Goal: Navigation & Orientation: Find specific page/section

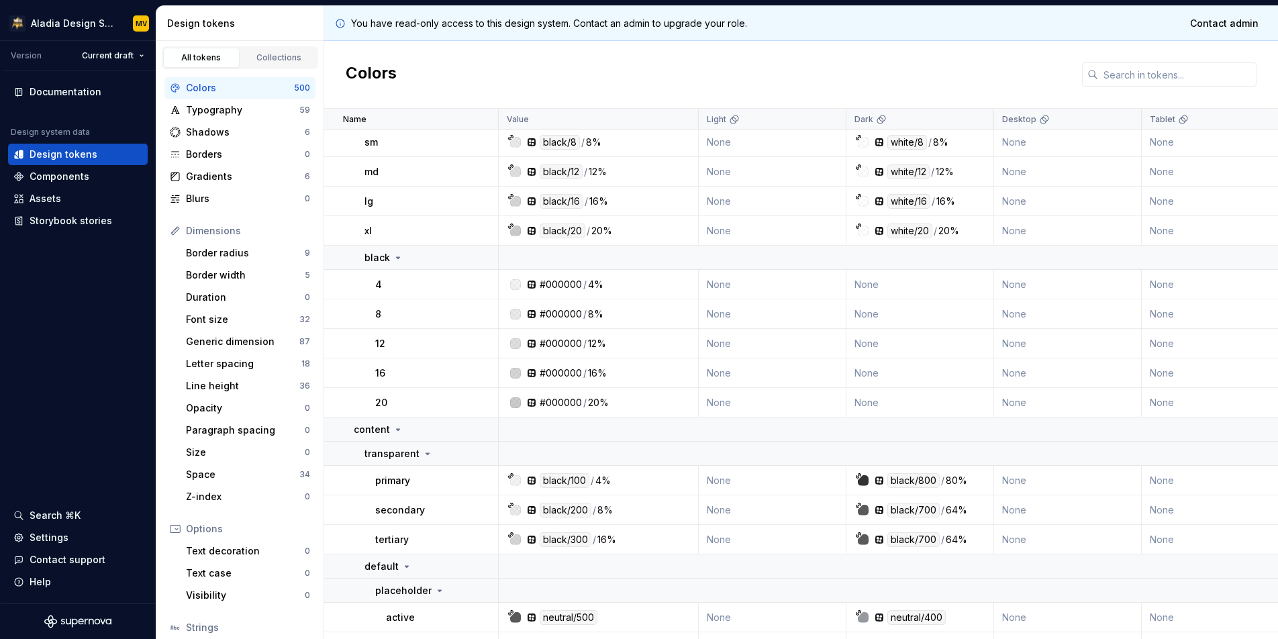
scroll to position [148, 0]
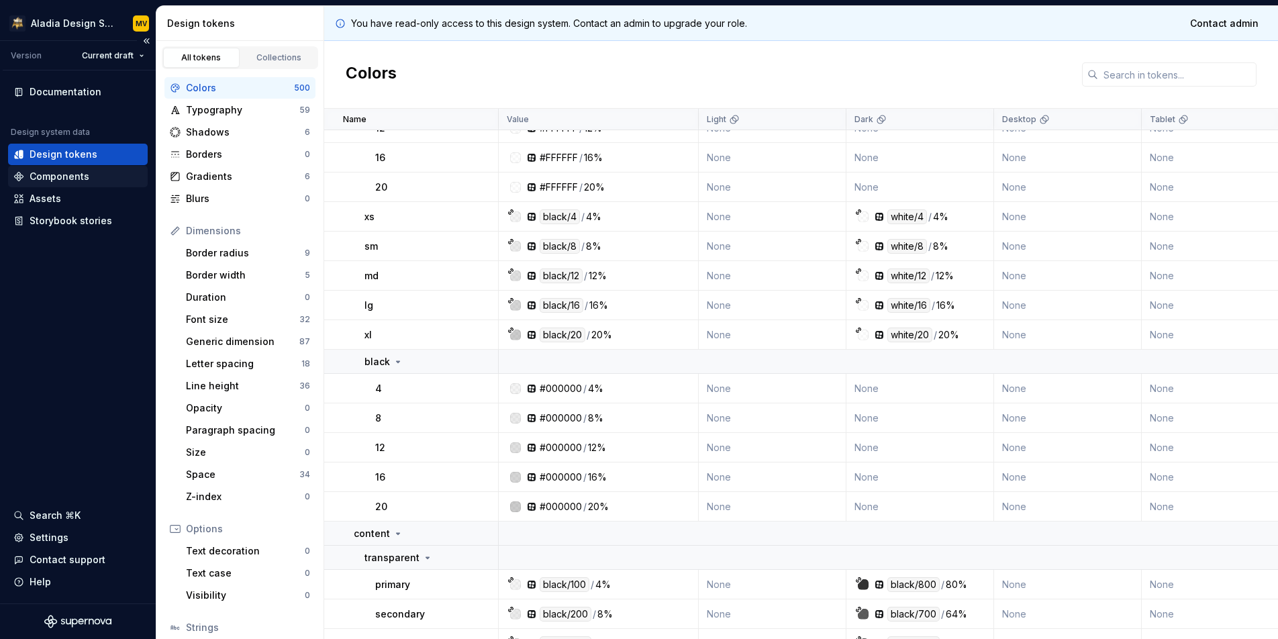
click at [111, 179] on div "Components" at bounding box center [77, 176] width 129 height 13
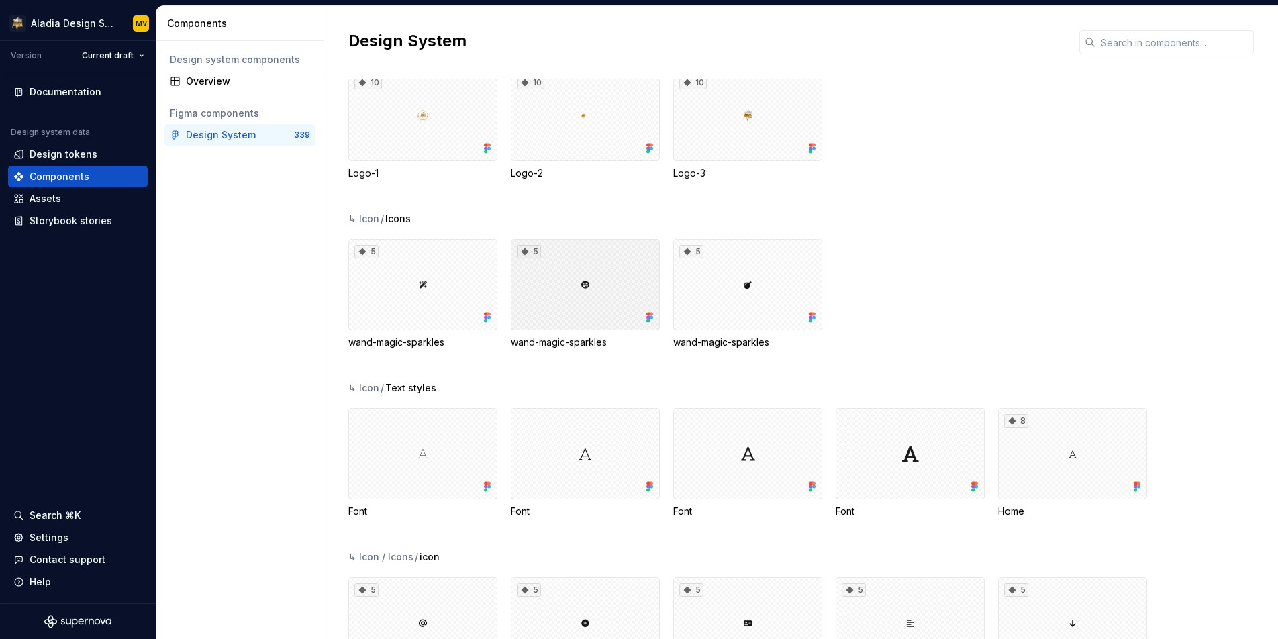
scroll to position [500, 0]
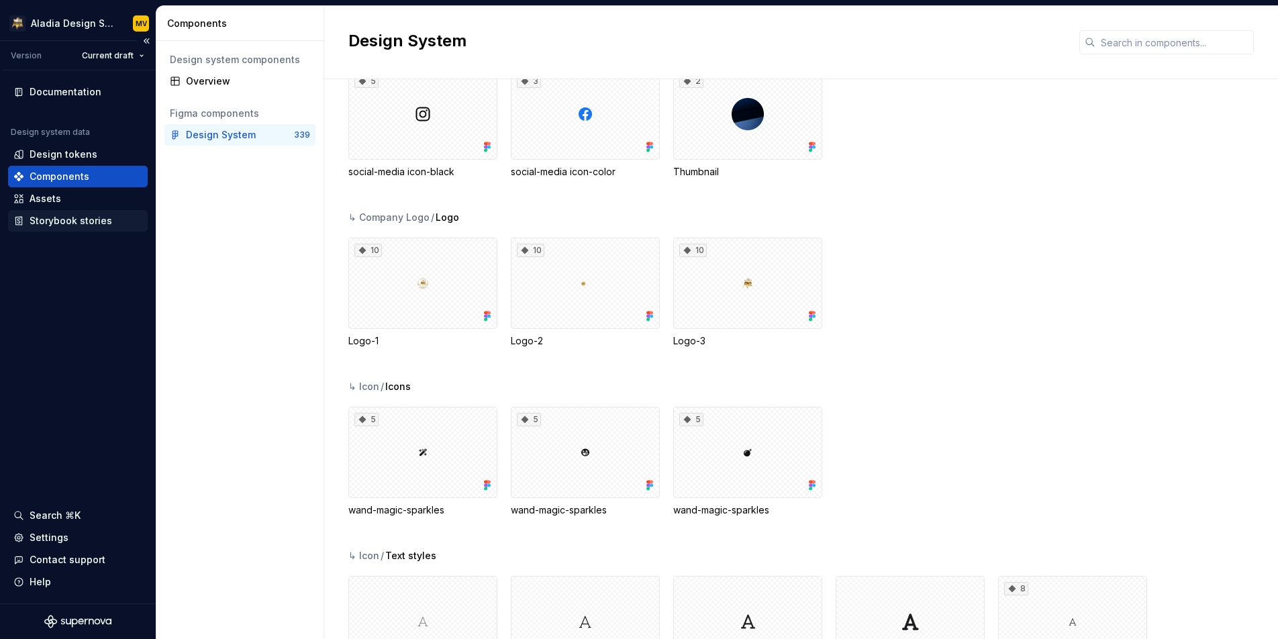
click at [68, 212] on div "Storybook stories" at bounding box center [78, 220] width 140 height 21
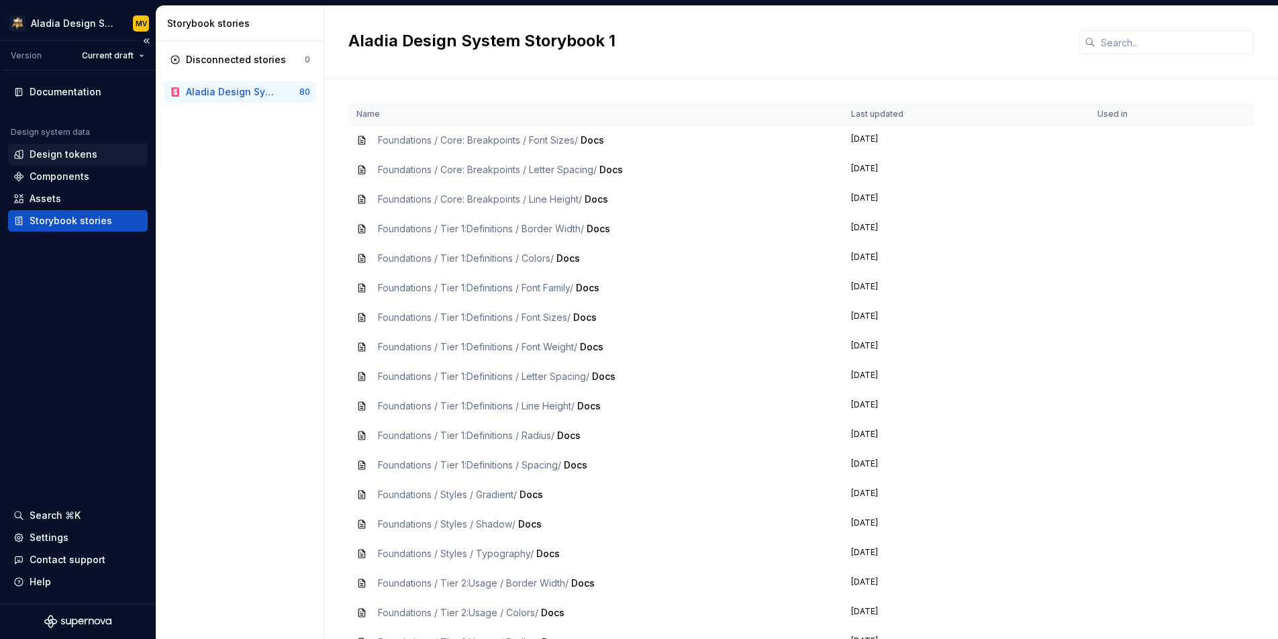
click at [77, 152] on div "Design tokens" at bounding box center [64, 154] width 68 height 13
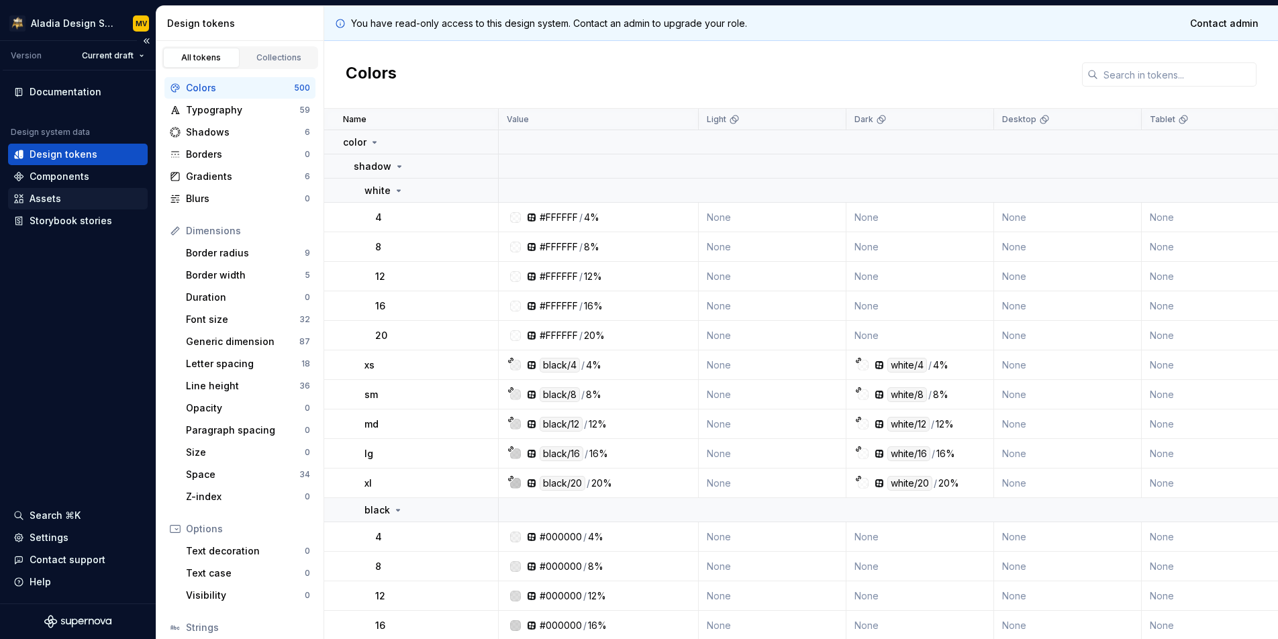
click at [66, 198] on div "Assets" at bounding box center [77, 198] width 129 height 13
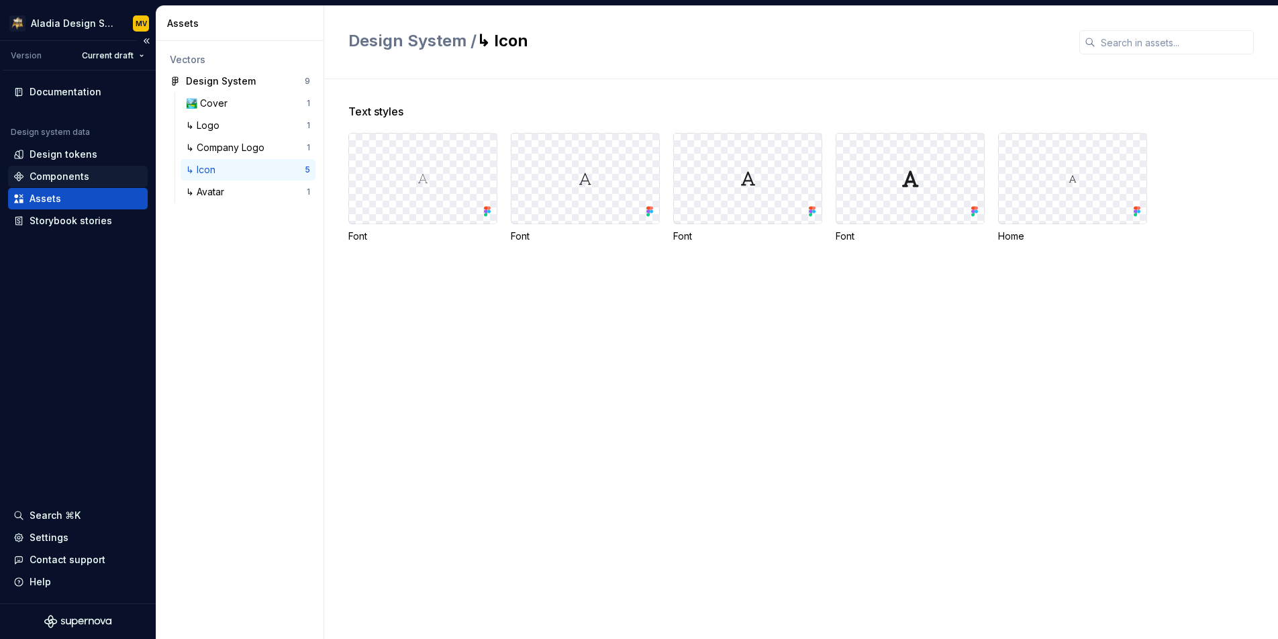
click at [64, 182] on div "Components" at bounding box center [60, 176] width 60 height 13
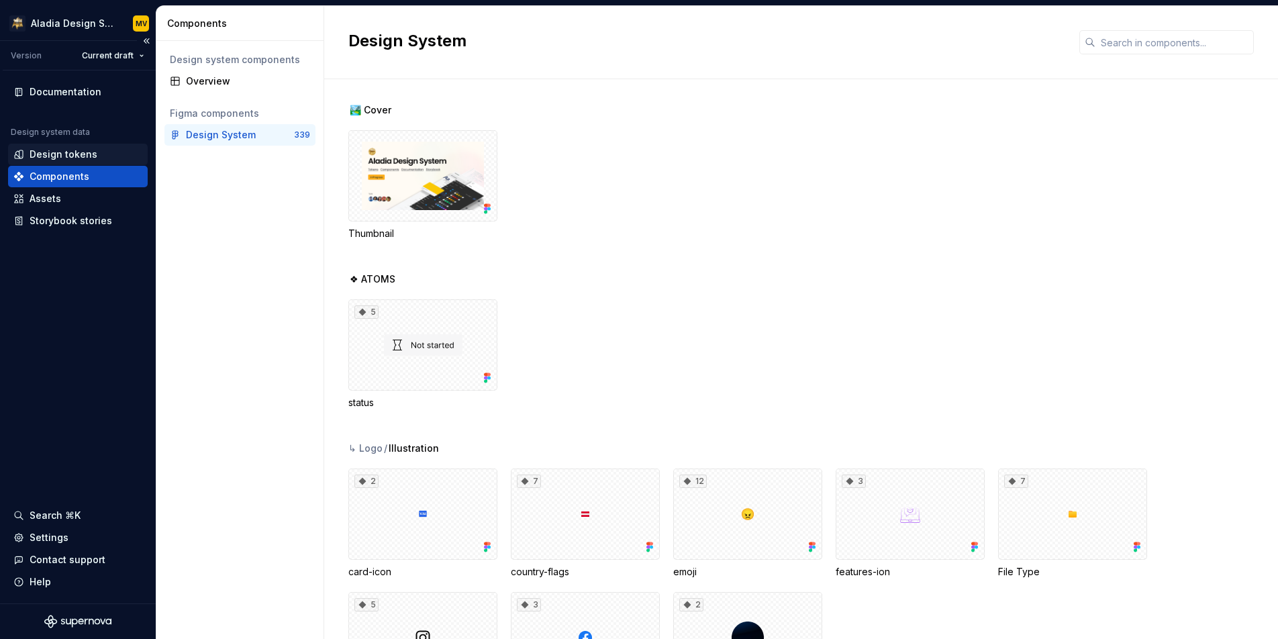
click at [68, 147] on div "Design tokens" at bounding box center [78, 154] width 140 height 21
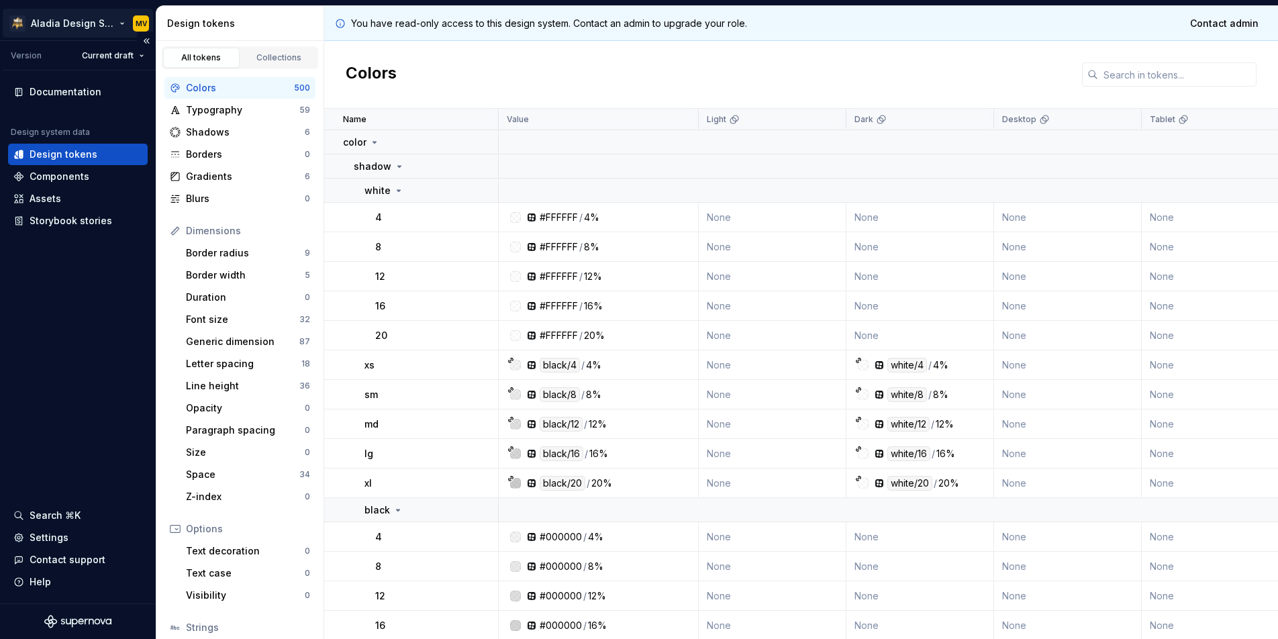
click at [87, 30] on html "Aladia Design System MV Version Current draft Documentation Design system data …" at bounding box center [639, 319] width 1278 height 639
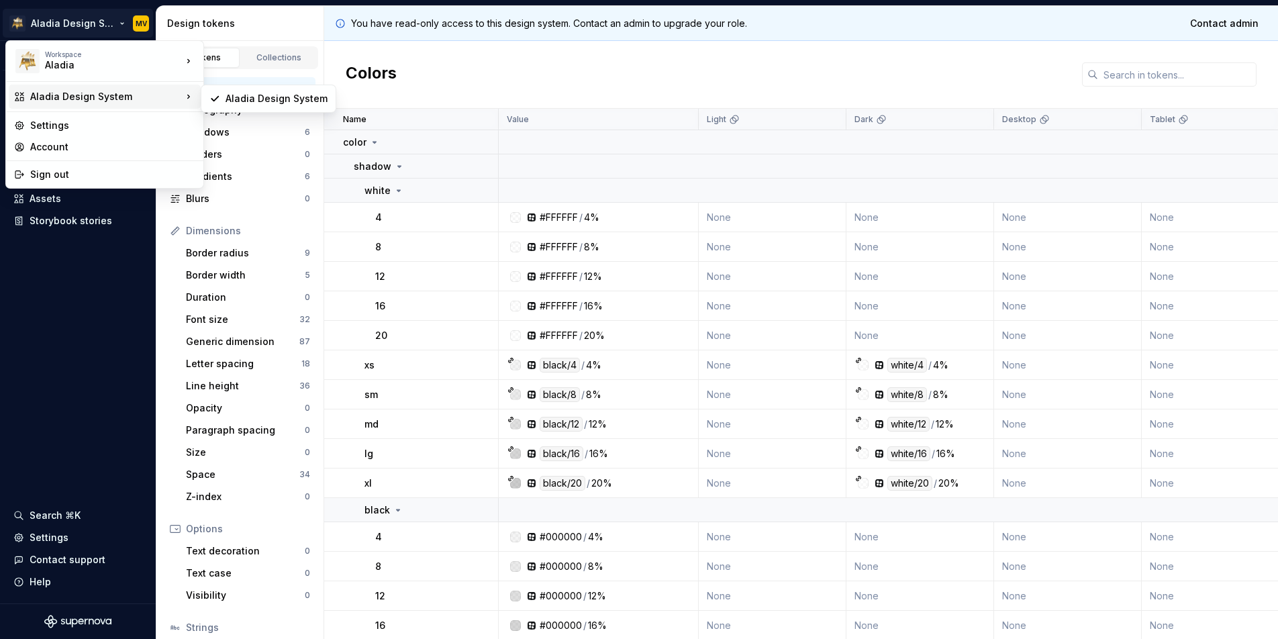
click at [95, 95] on div "Aladia Design System" at bounding box center [106, 96] width 152 height 13
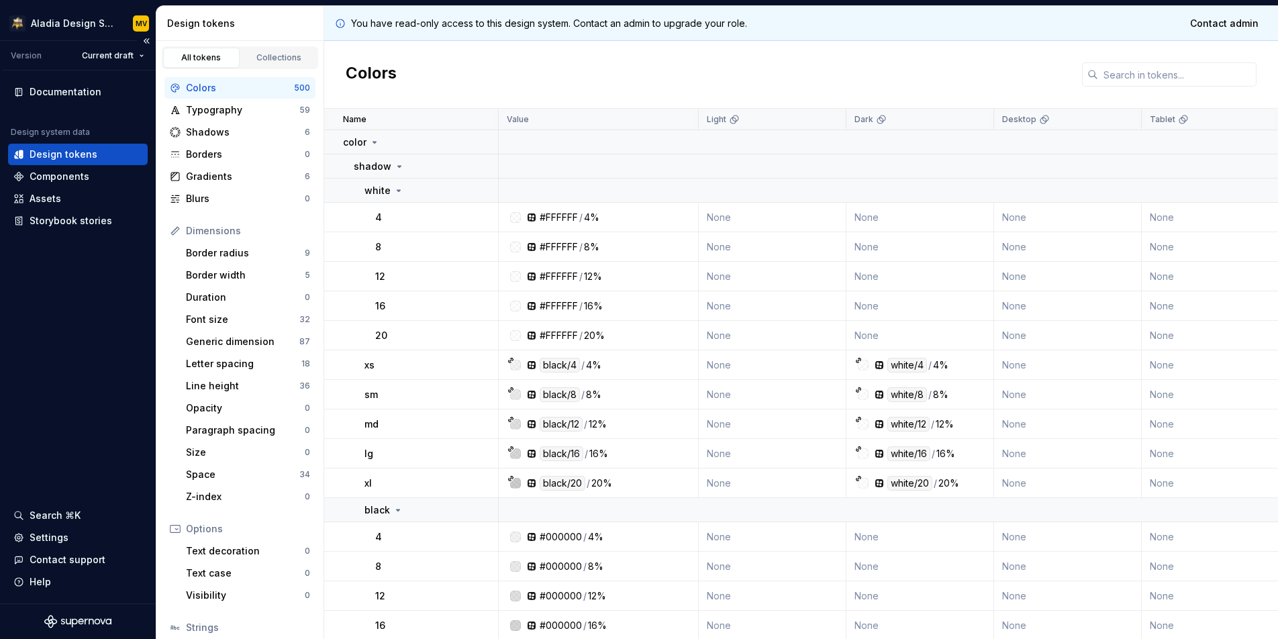
click at [85, 266] on html "Aladia Design System MV Version Current draft Documentation Design system data …" at bounding box center [639, 319] width 1278 height 639
click at [72, 89] on div "Documentation" at bounding box center [66, 91] width 72 height 13
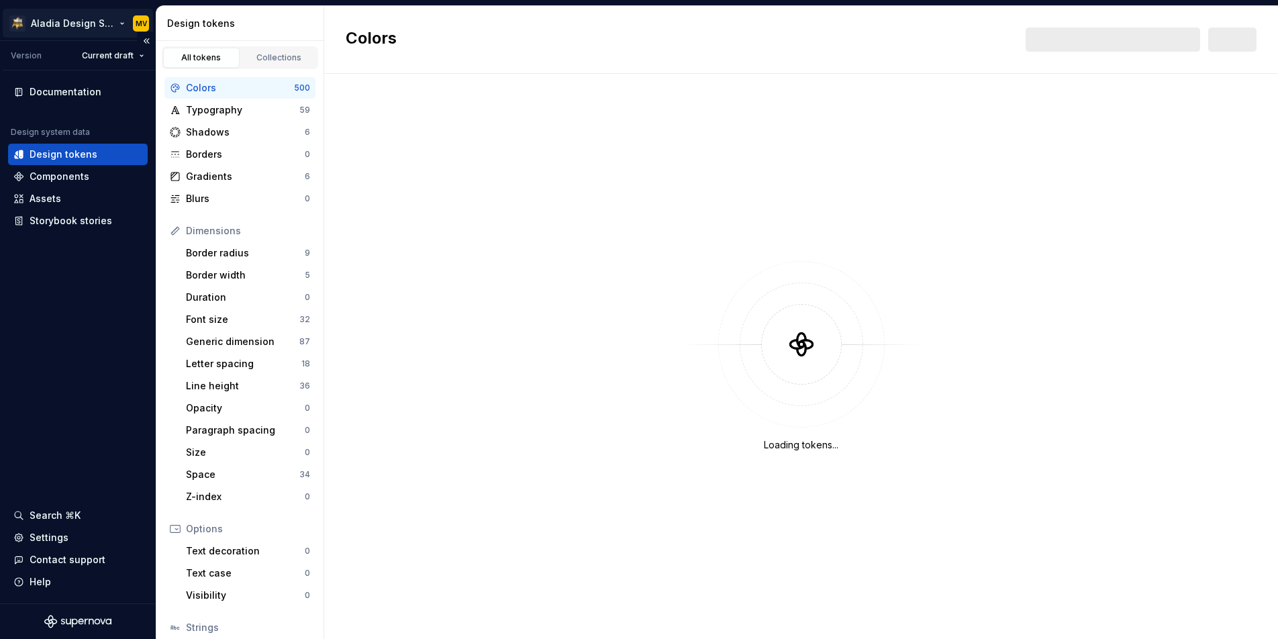
click at [113, 18] on html "Aladia Design System MV Version Current draft Documentation Design system data …" at bounding box center [639, 319] width 1278 height 639
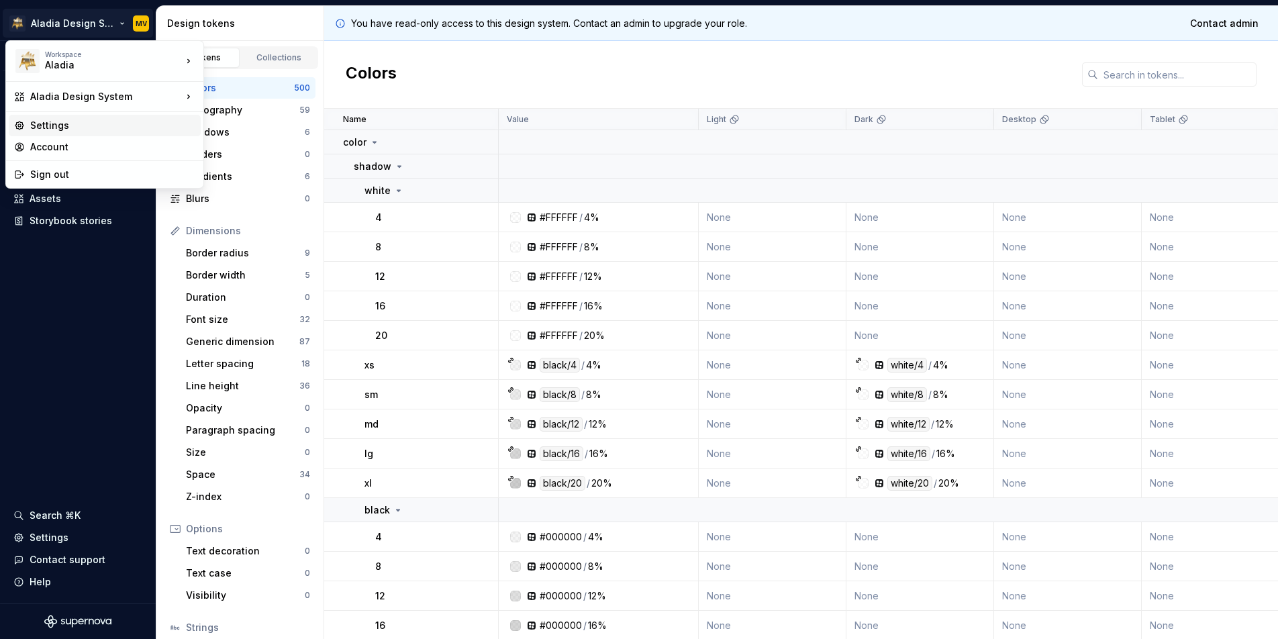
click at [100, 124] on div "Settings" at bounding box center [112, 125] width 165 height 13
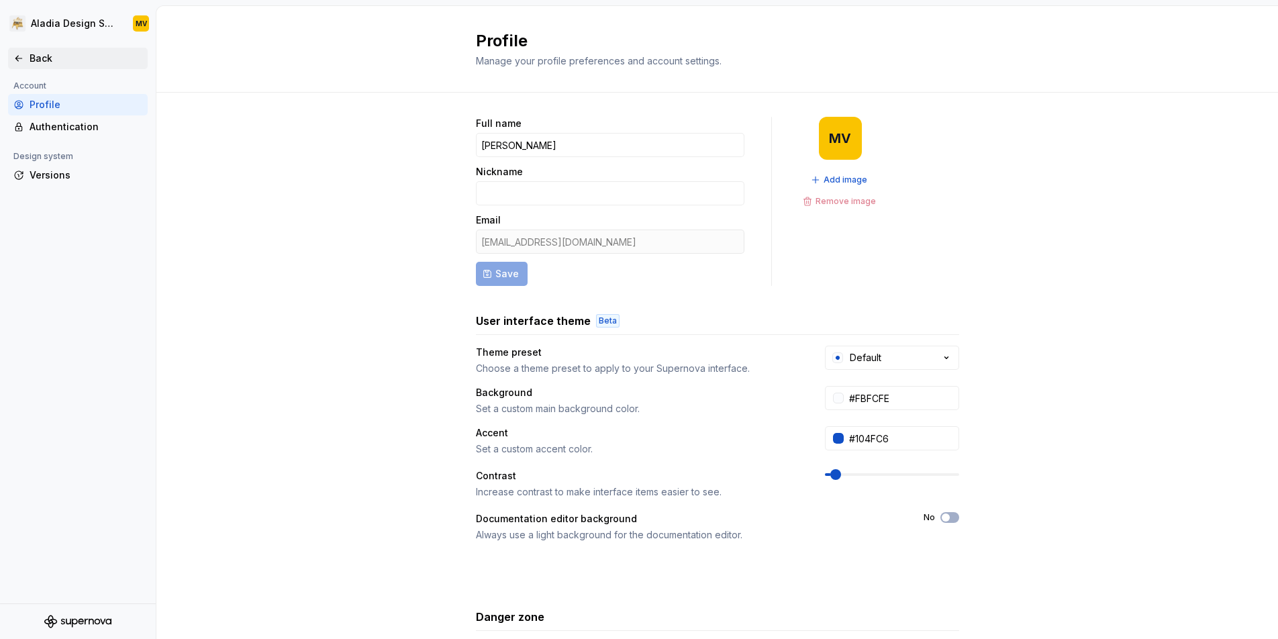
click at [50, 56] on div "Back" at bounding box center [86, 58] width 113 height 13
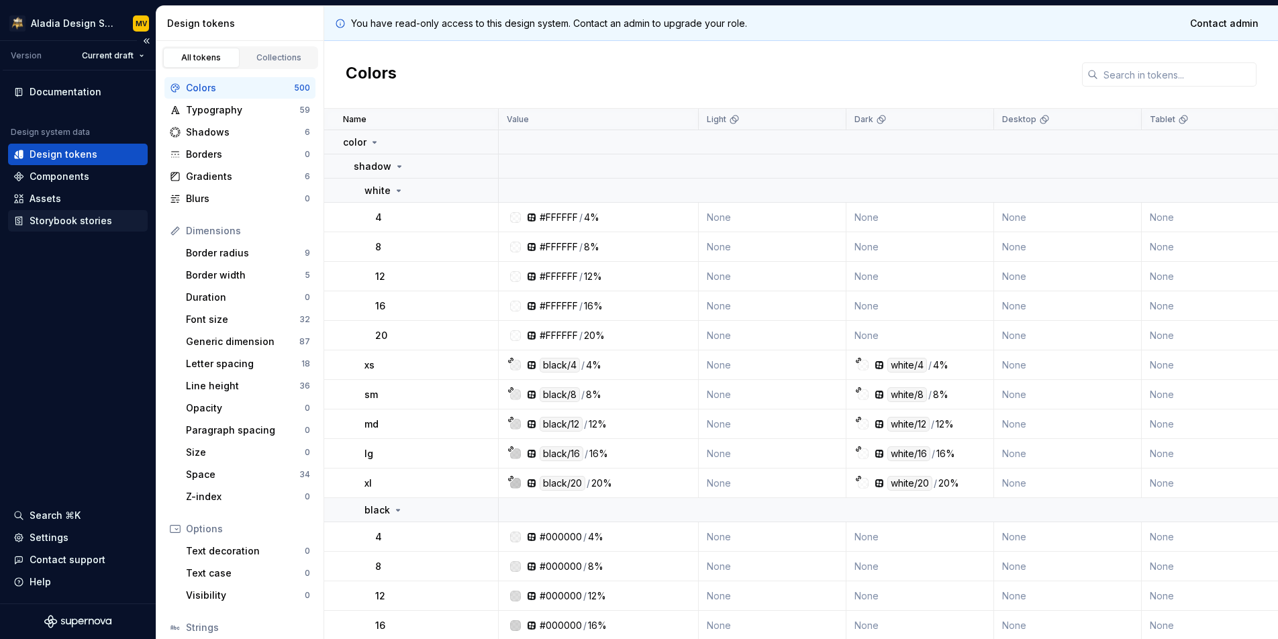
click at [60, 224] on div "Storybook stories" at bounding box center [71, 220] width 83 height 13
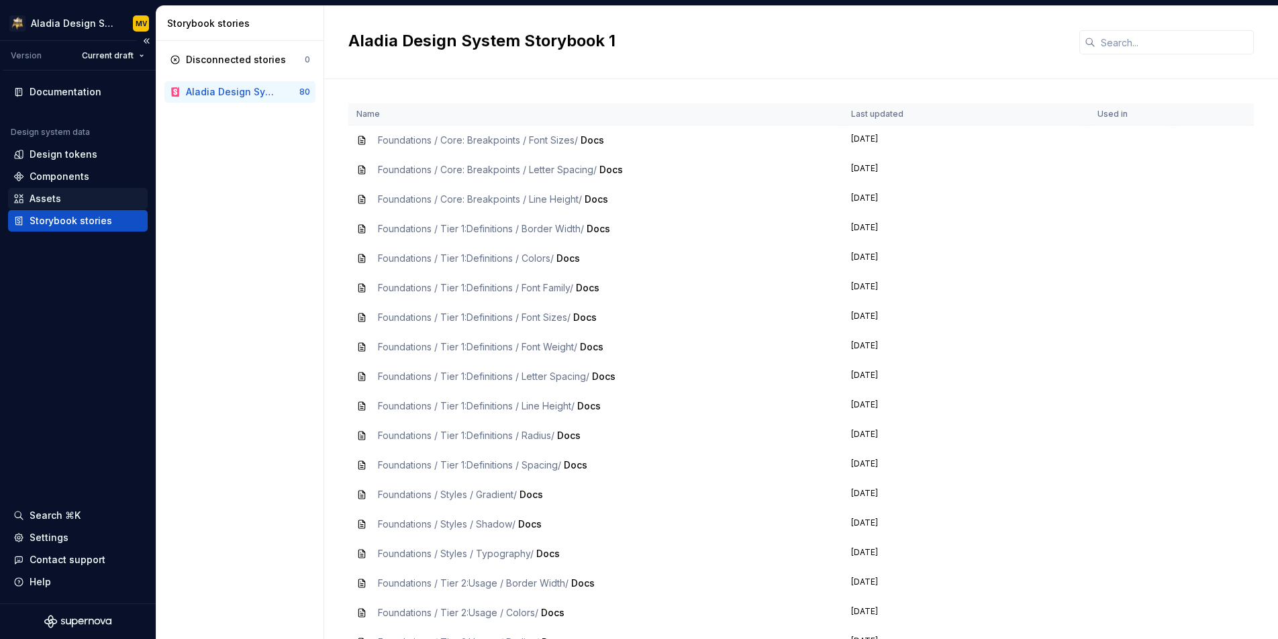
click at [58, 197] on div "Assets" at bounding box center [46, 198] width 32 height 13
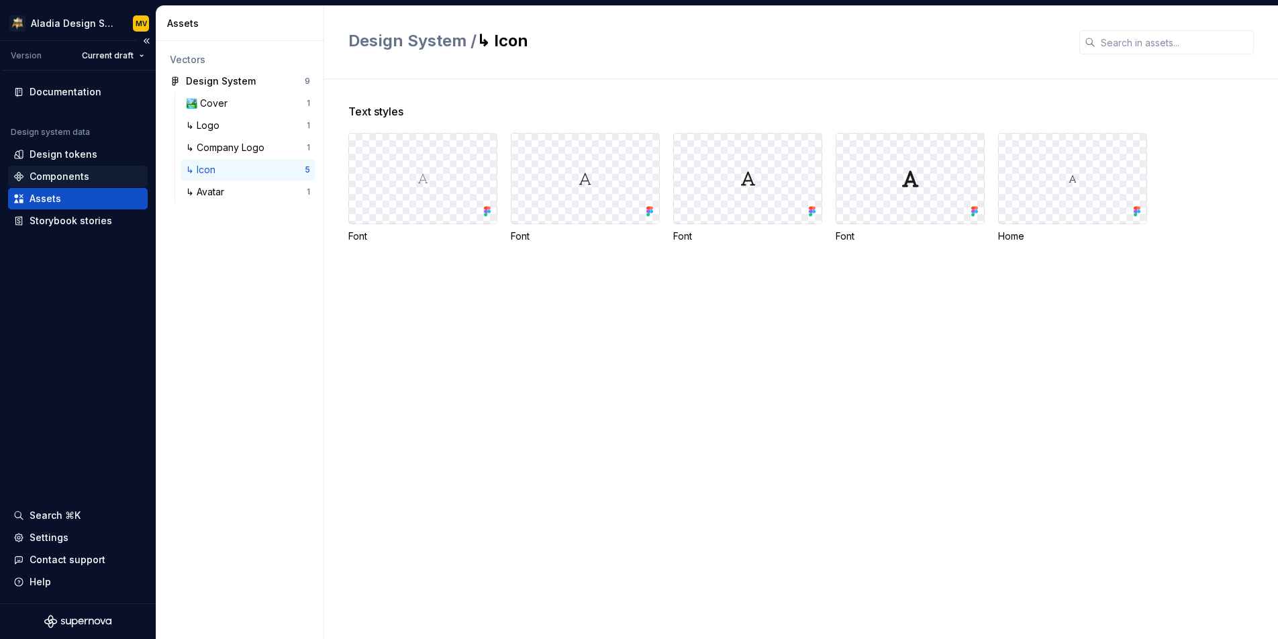
click at [58, 181] on div "Components" at bounding box center [60, 176] width 60 height 13
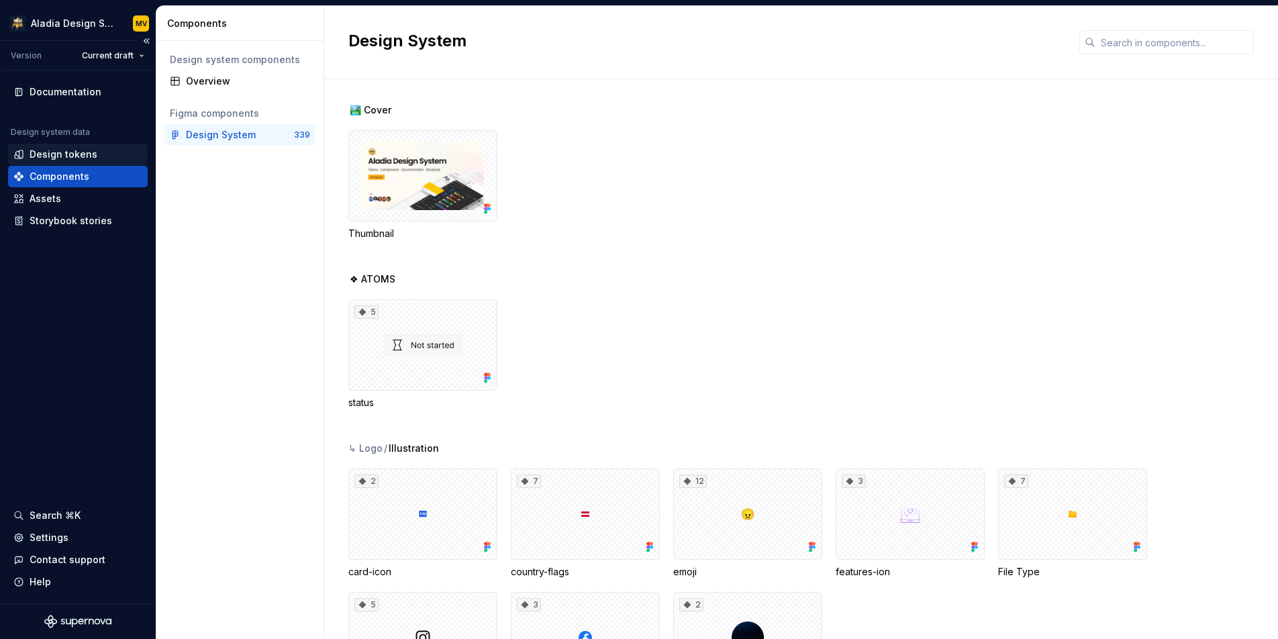
click at [58, 159] on div "Design tokens" at bounding box center [64, 154] width 68 height 13
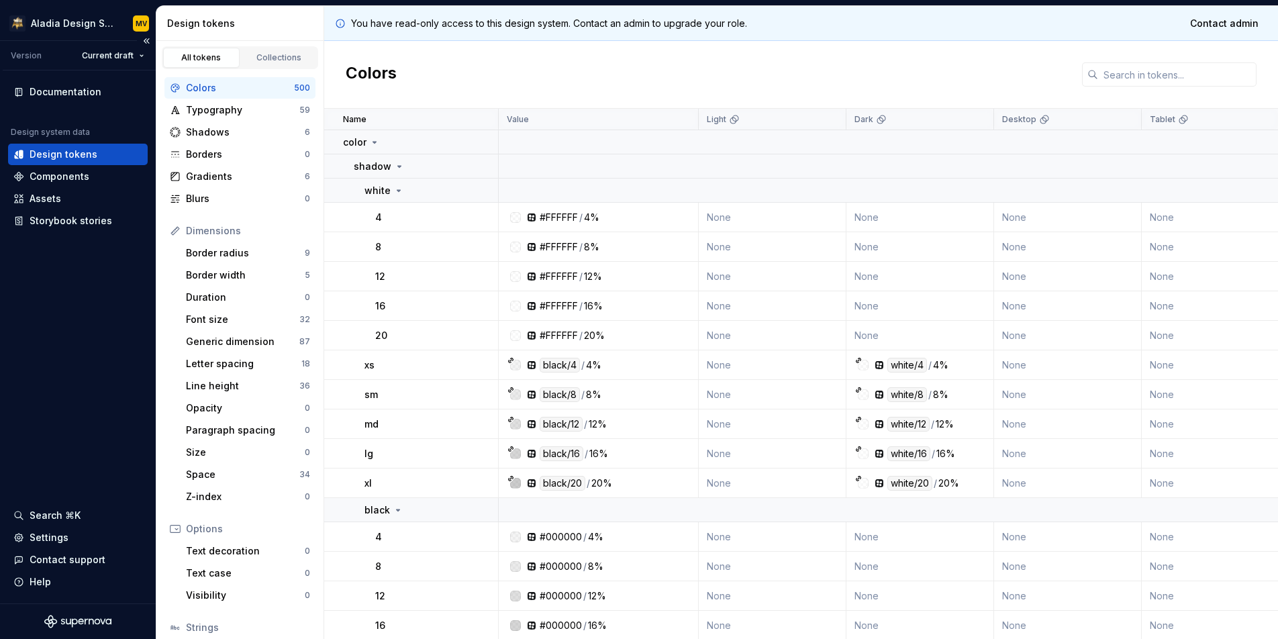
click at [64, 58] on div "Current draft" at bounding box center [99, 55] width 102 height 19
click at [115, 56] on html "Aladia Design System MV Version Current draft Documentation Design system data …" at bounding box center [639, 319] width 1278 height 639
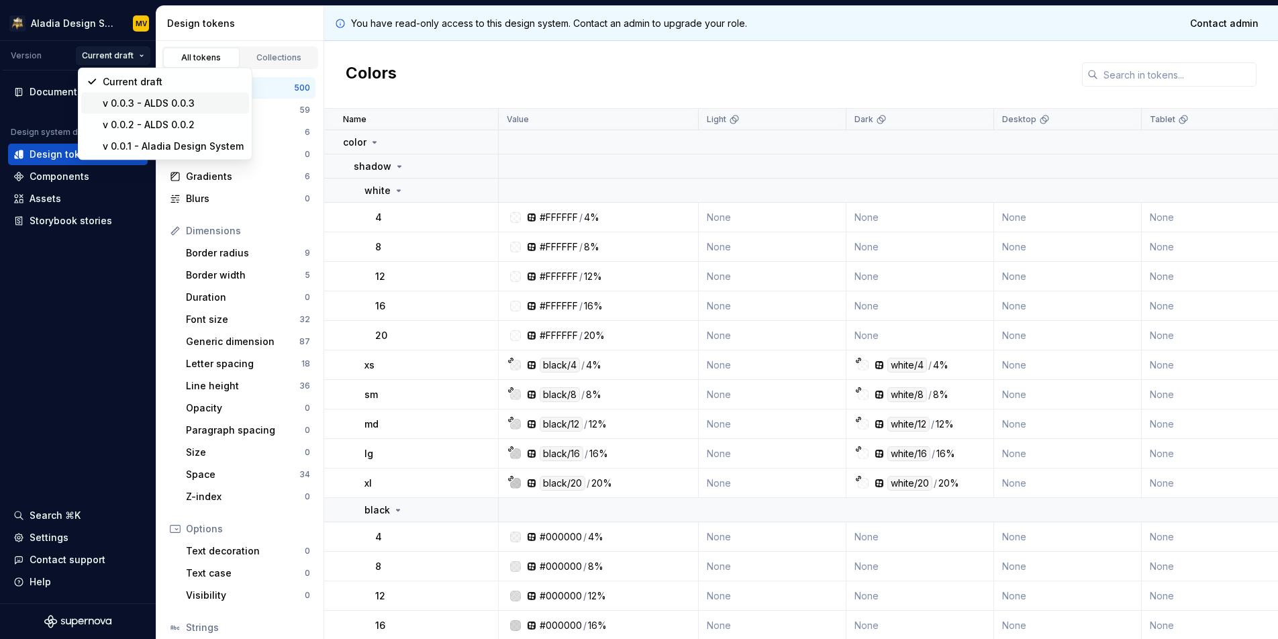
click at [112, 109] on div "v 0.0.3 - ALDS 0.0.3" at bounding box center [173, 103] width 141 height 13
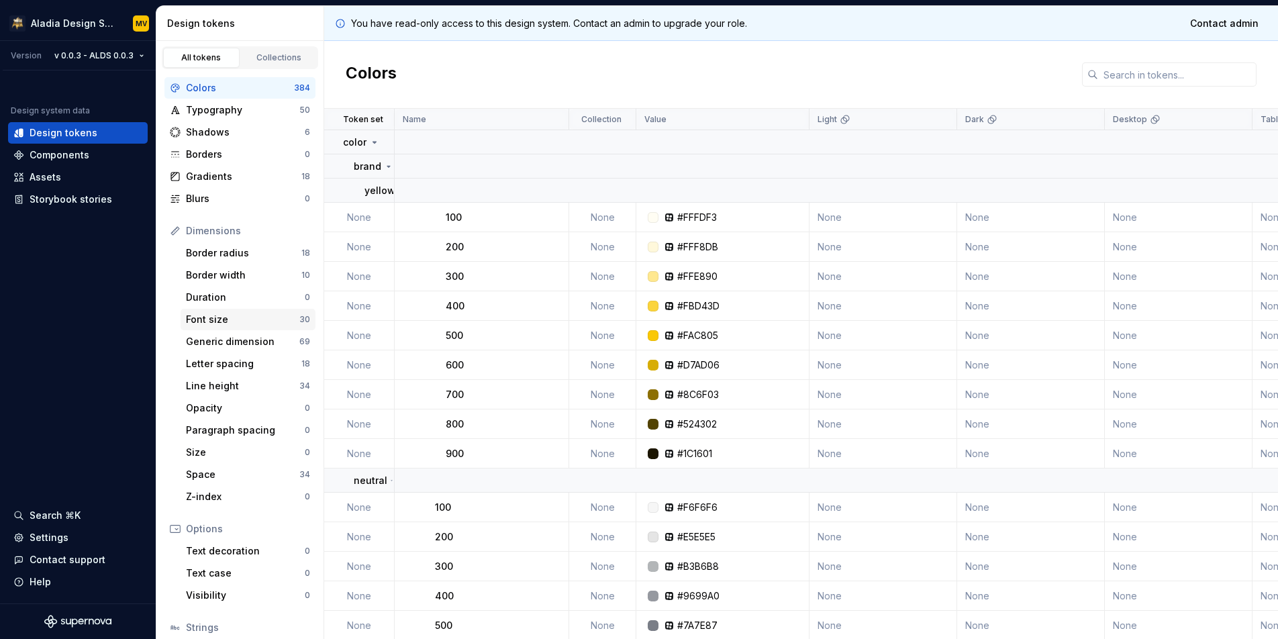
scroll to position [96, 0]
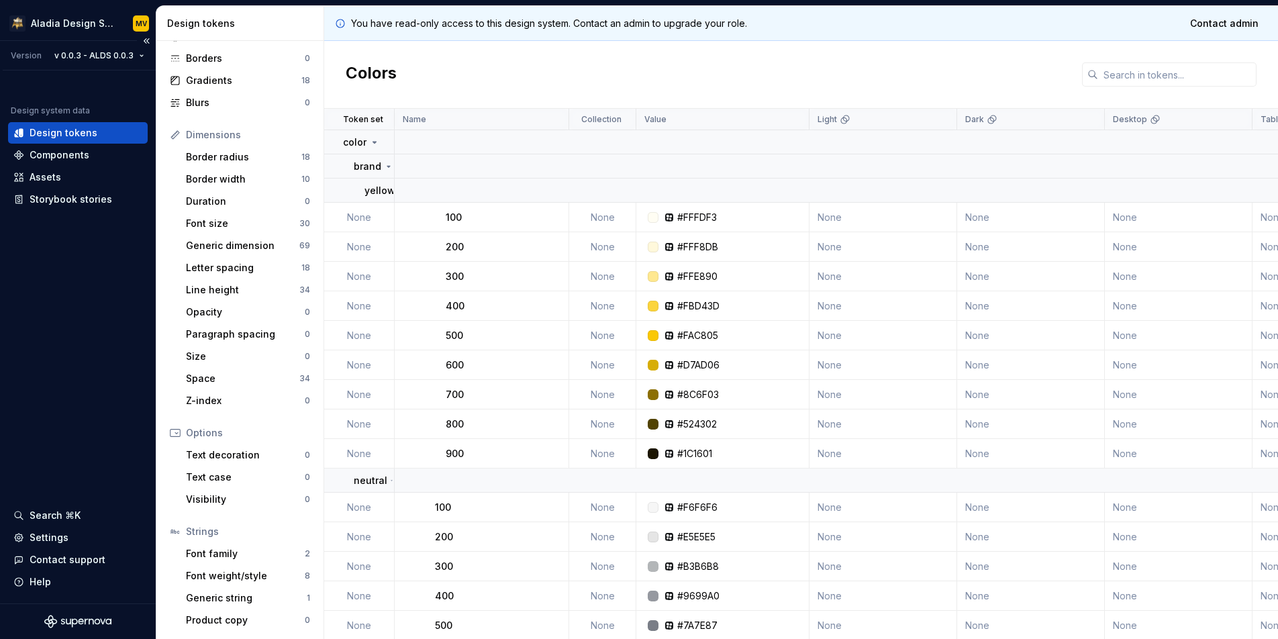
click at [56, 80] on div "Design system data Design tokens Components Assets Storybook stories Search ⌘K …" at bounding box center [78, 337] width 156 height 533
click at [95, 82] on div "Design system data Design tokens Components Assets Storybook stories" at bounding box center [78, 145] width 140 height 129
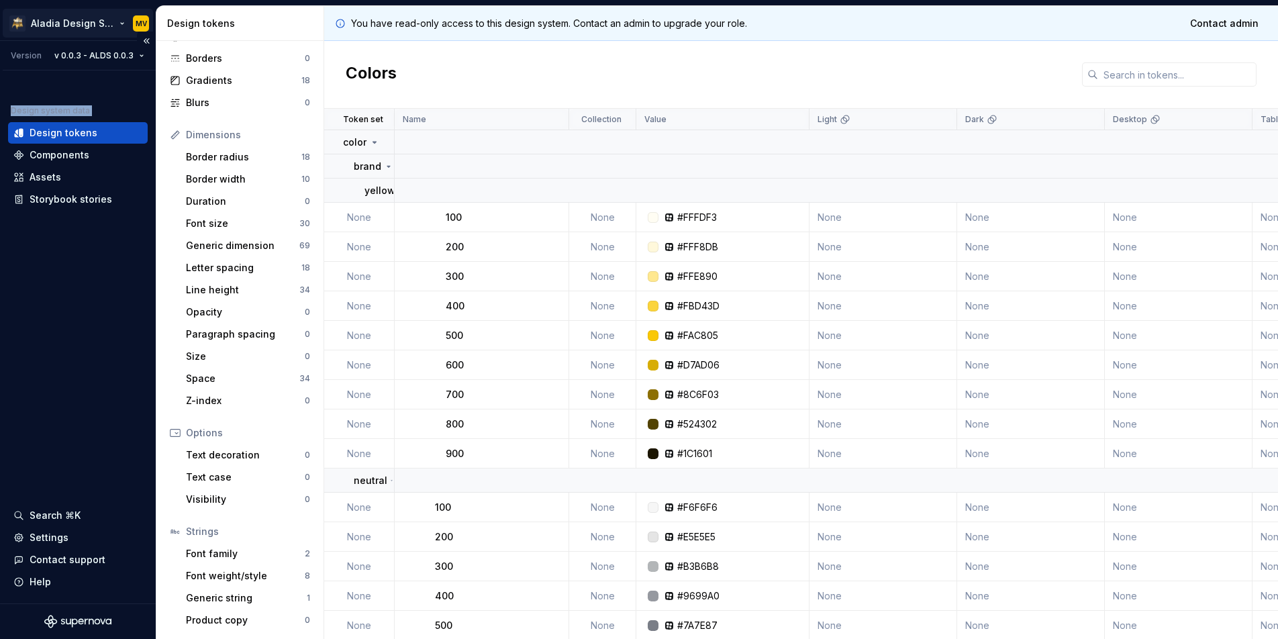
click at [98, 22] on html "Aladia Design System MV Version v 0.0.3 - ALDS 0.0.3 Design system data Design …" at bounding box center [639, 319] width 1278 height 639
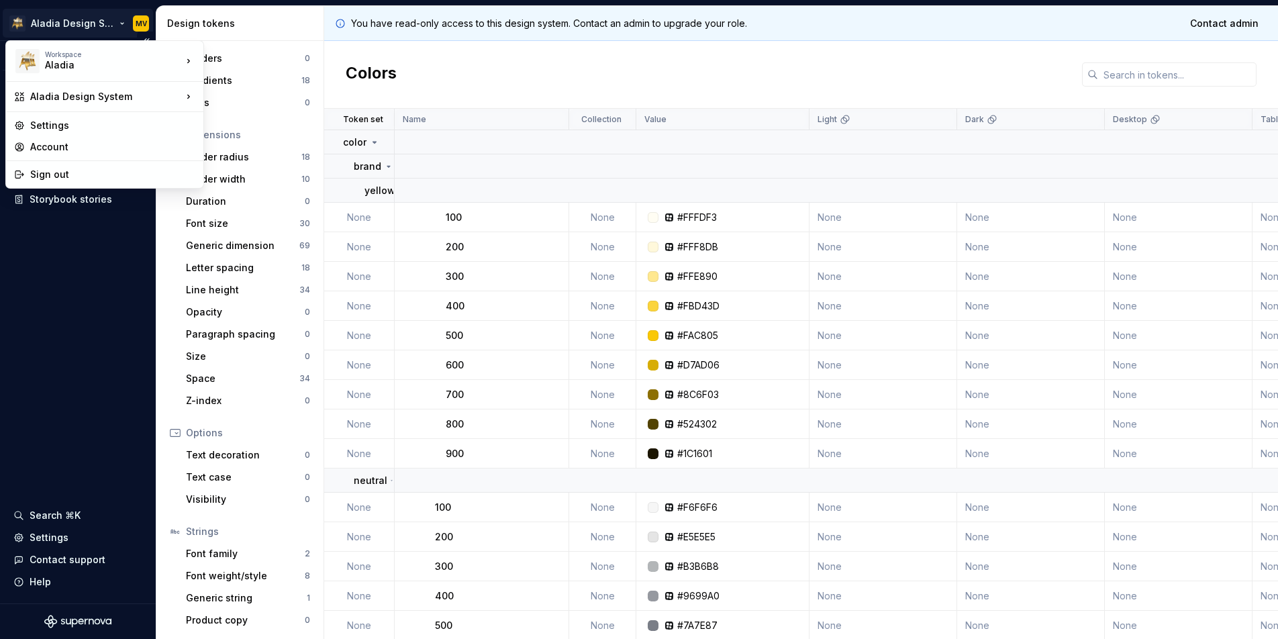
click at [98, 22] on html "Aladia Design System MV Version v 0.0.3 - ALDS 0.0.3 Design system data Design …" at bounding box center [639, 319] width 1278 height 639
